Goal: Task Accomplishment & Management: Use online tool/utility

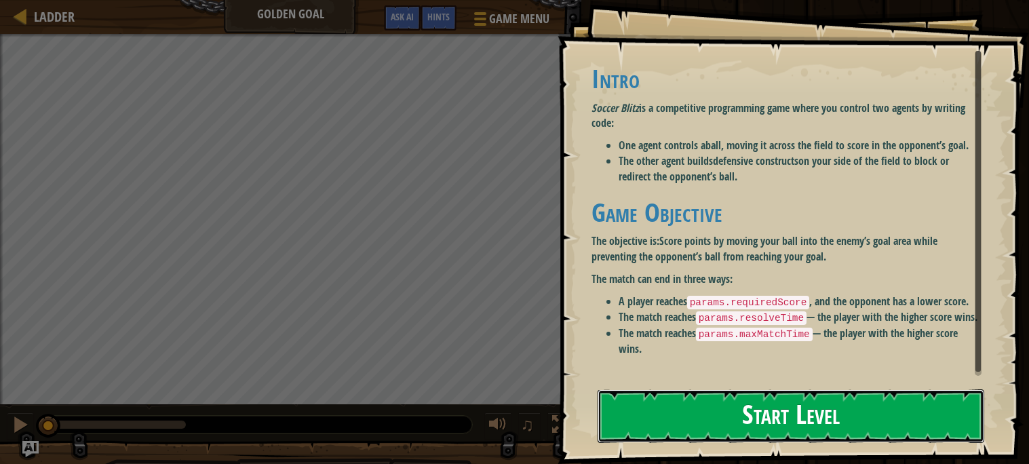
click at [660, 424] on button "Start Level" at bounding box center [791, 416] width 387 height 54
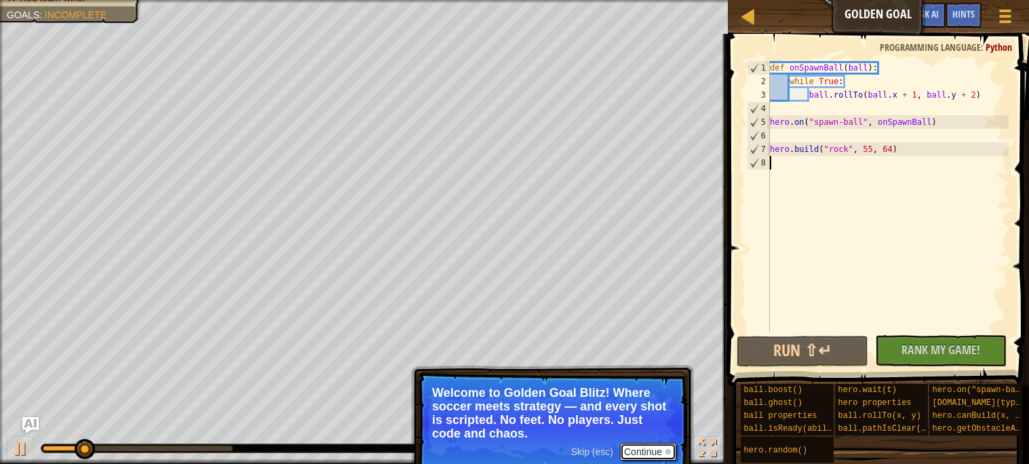
click at [640, 446] on button "Continue" at bounding box center [648, 452] width 56 height 18
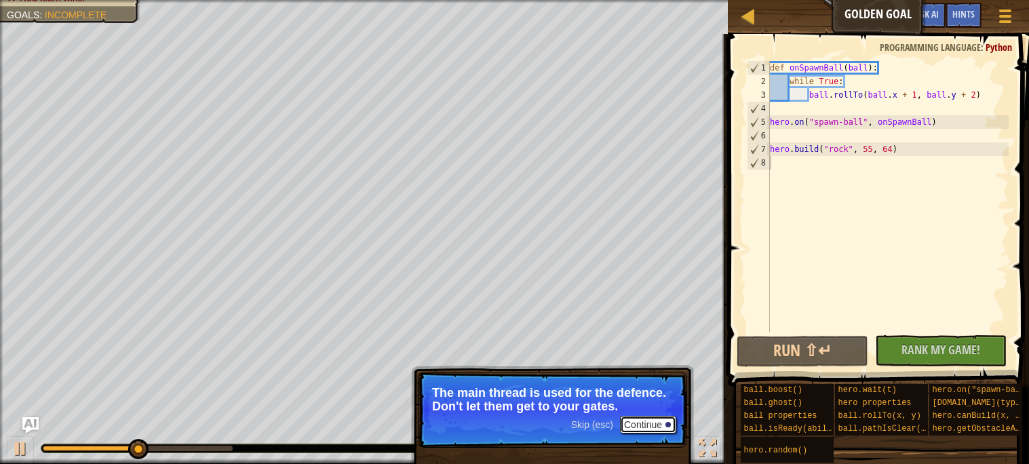
click at [648, 422] on button "Continue" at bounding box center [648, 425] width 56 height 18
click at [645, 422] on button "Continue" at bounding box center [648, 425] width 56 height 18
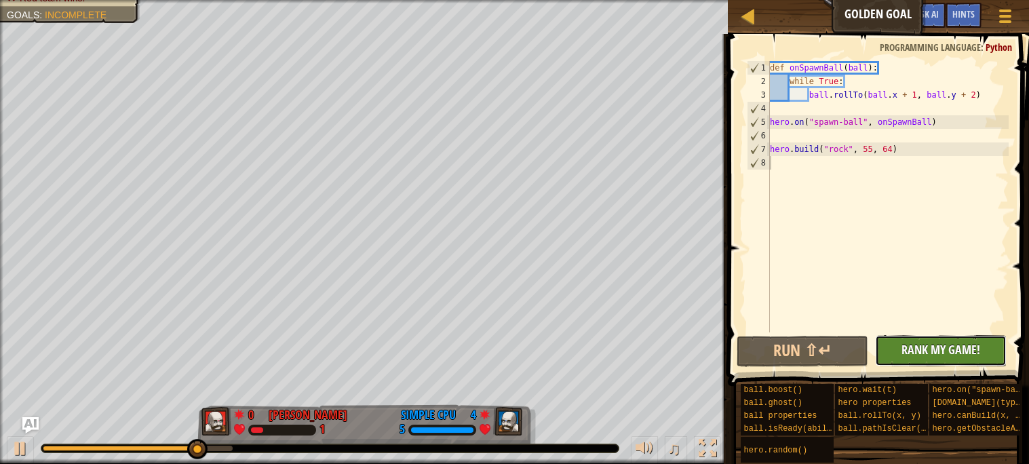
click at [918, 353] on span "Rank My Game!" at bounding box center [941, 349] width 79 height 17
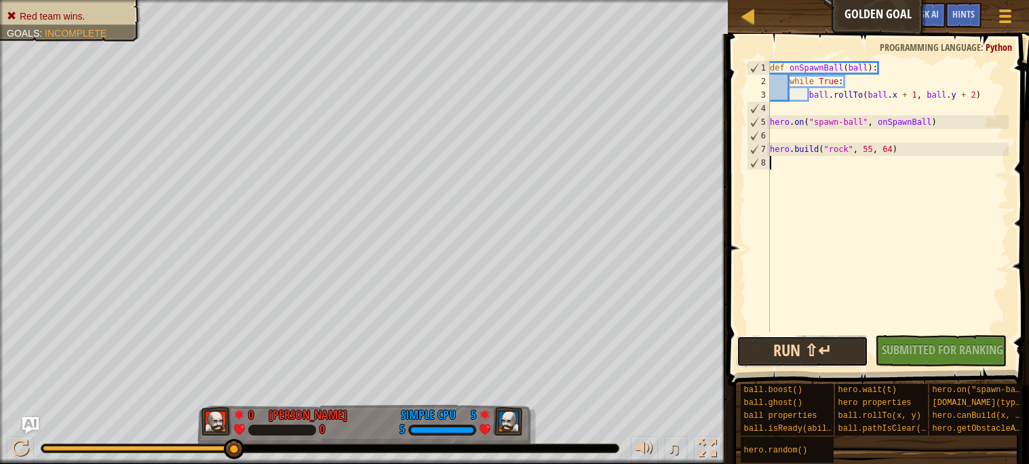
click at [828, 350] on button "Run ⇧↵" at bounding box center [803, 351] width 132 height 31
